Goal: Find contact information: Find contact information

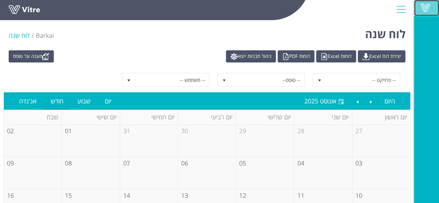
click at [427, 10] on span at bounding box center [425, 7] width 17 height 8
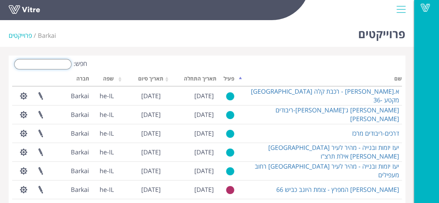
click at [34, 64] on input "חפש:" at bounding box center [42, 64] width 57 height 10
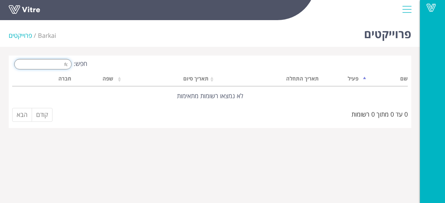
type input "f"
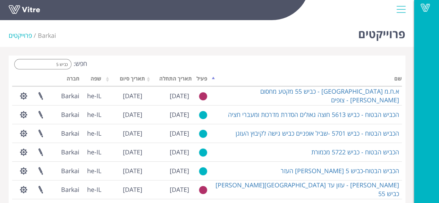
click at [2, 199] on div "פרוייקטים Barkai פרוייקטים חפש: כביש 5 שם פעיל תאריך התחלה תאריך סיום שפה חברה …" at bounding box center [207, 147] width 414 height 261
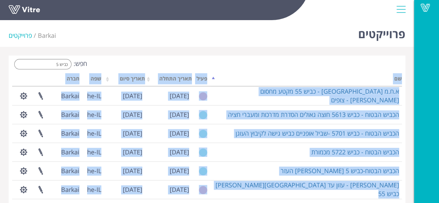
click at [2, 199] on div "פרוייקטים Barkai פרוייקטים חפש: כביש 5 שם פעיל תאריך התחלה תאריך סיום שפה חברה …" at bounding box center [207, 147] width 414 height 261
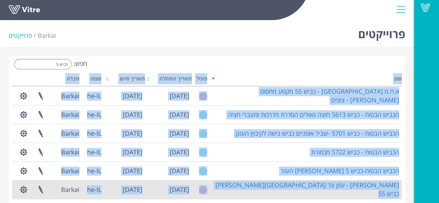
drag, startPoint x: 2, startPoint y: 199, endPoint x: 98, endPoint y: 188, distance: 96.1
click at [98, 188] on div "פרוייקטים Barkai פרוייקטים חפש: כביש 5 שם פעיל תאריך התחלה תאריך סיום שפה חברה …" at bounding box center [207, 147] width 414 height 261
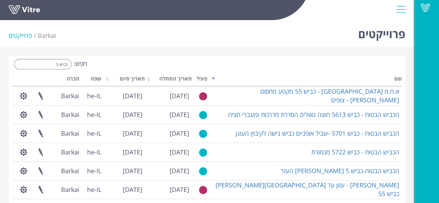
click at [238, 35] on div "פרוייקטים Barkai פרוייקטים" at bounding box center [207, 32] width 414 height 30
click at [4, 193] on div "פרוייקטים Barkai פרוייקטים חפש: כביש 5 שם פעיל תאריך התחלה תאריך סיום שפה חברה …" at bounding box center [207, 147] width 414 height 261
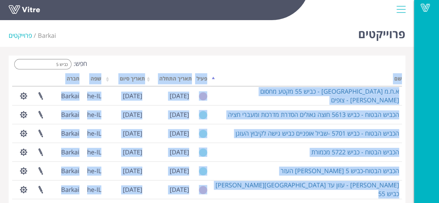
click at [4, 193] on div "פרוייקטים Barkai פרוייקטים חפש: כביש 5 שם פעיל תאריך התחלה תאריך סיום שפה חברה …" at bounding box center [207, 147] width 414 height 261
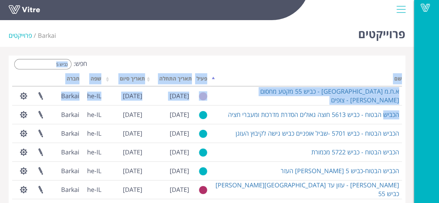
drag, startPoint x: 4, startPoint y: 193, endPoint x: 51, endPoint y: 86, distance: 117.1
click at [51, 86] on div "פרוייקטים Barkai פרוייקטים חפש: כביש 5 שם פעיל תאריך התחלה תאריך סיום שפה חברה …" at bounding box center [207, 147] width 414 height 261
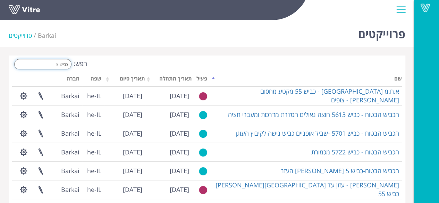
click at [66, 66] on input "כביש 5" at bounding box center [42, 64] width 57 height 10
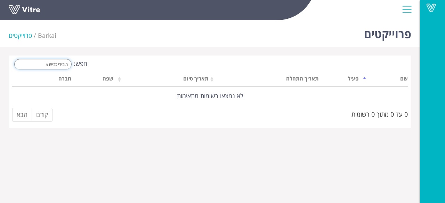
click at [34, 66] on input "מובילי כביש 5" at bounding box center [42, 64] width 57 height 10
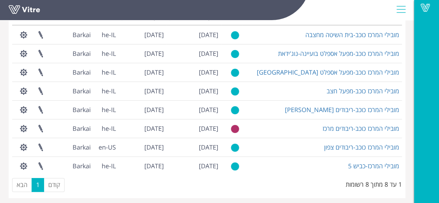
scroll to position [65, 0]
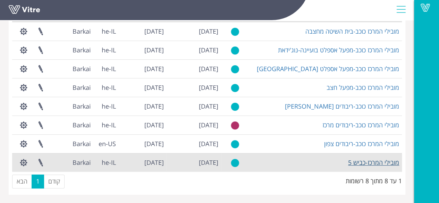
type input "מובילי המרכז"
click at [363, 159] on link "מובילי המרכז-כביש 5" at bounding box center [373, 162] width 51 height 8
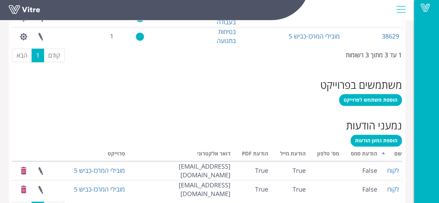
scroll to position [387, 0]
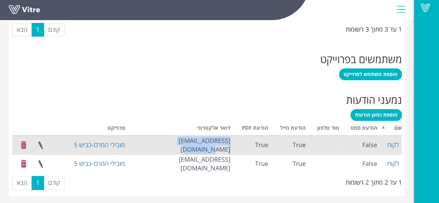
drag, startPoint x: 148, startPoint y: 142, endPoint x: 231, endPoint y: 151, distance: 83.1
click at [231, 151] on td "leonportnoy965@gmail.com" at bounding box center [181, 145] width 106 height 19
copy td "leonportnoy965@gmail.com"
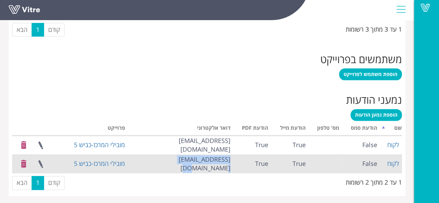
drag, startPoint x: 168, startPoint y: 163, endPoint x: 230, endPoint y: 164, distance: 61.5
click at [230, 164] on td "m.reabal@gmail.com" at bounding box center [181, 164] width 106 height 19
copy td "m.reabal@gmail.com"
